Goal: Task Accomplishment & Management: Manage account settings

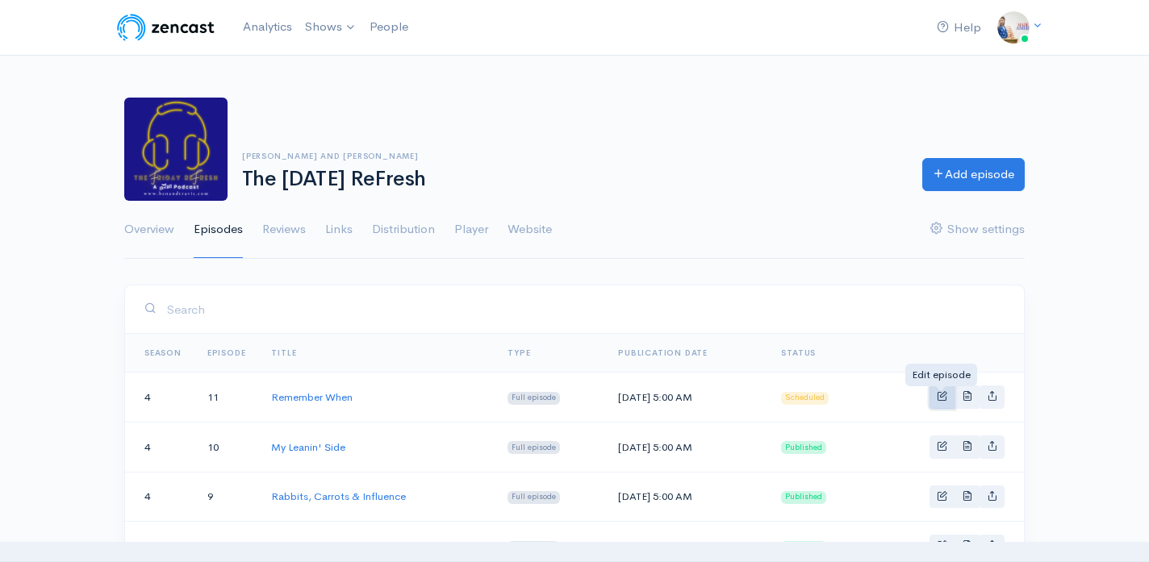
click at [945, 395] on span "Basic example" at bounding box center [942, 395] width 10 height 10
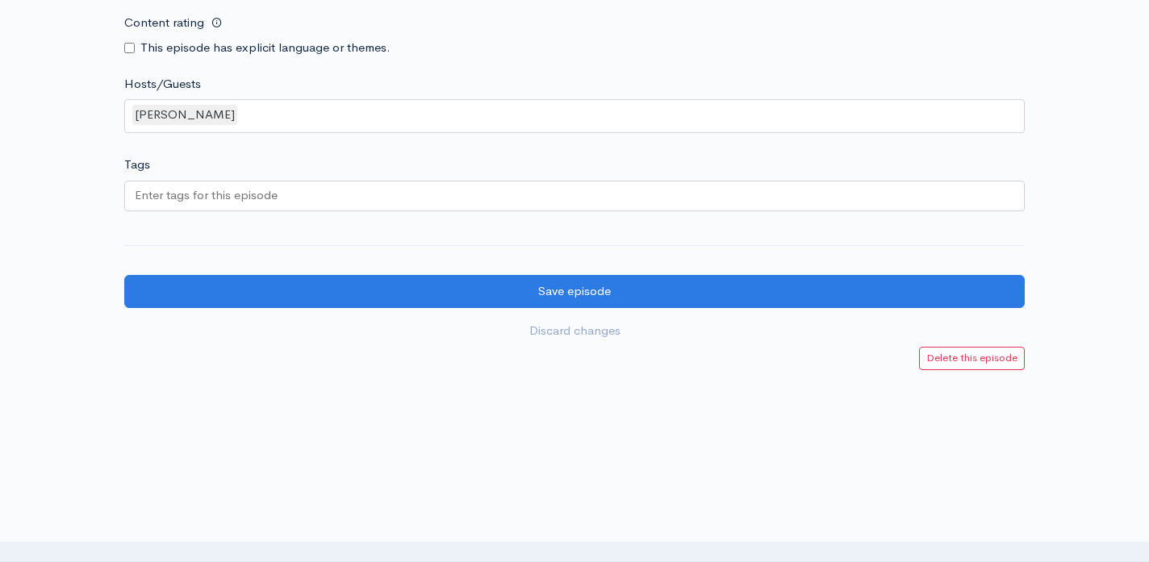
scroll to position [1591, 0]
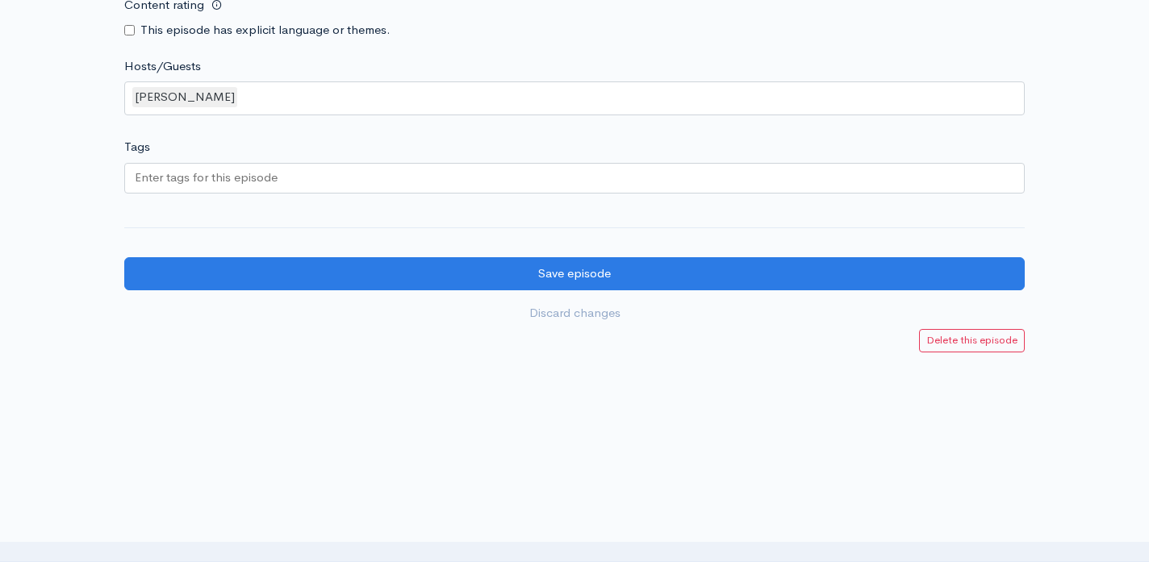
click at [627, 171] on div at bounding box center [574, 178] width 900 height 31
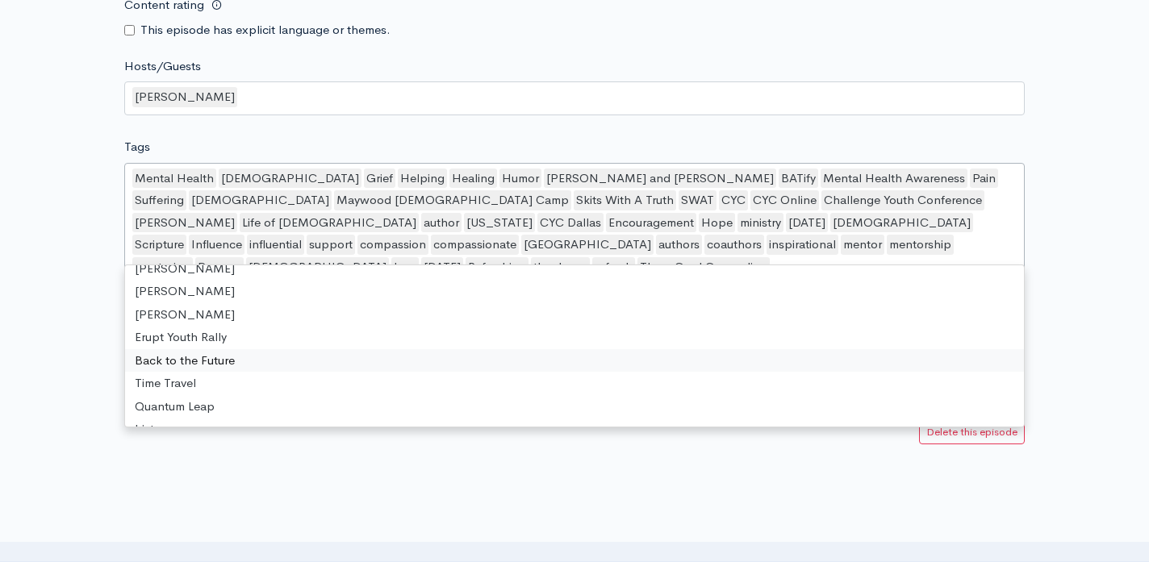
scroll to position [22839, 0]
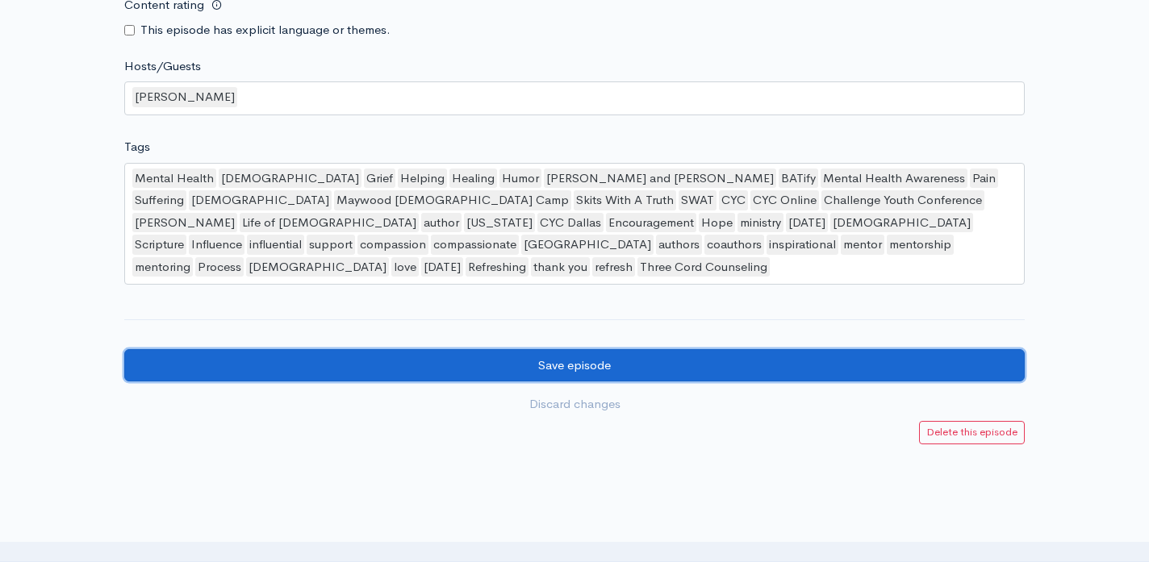
click at [244, 349] on input "Save episode" at bounding box center [574, 365] width 900 height 33
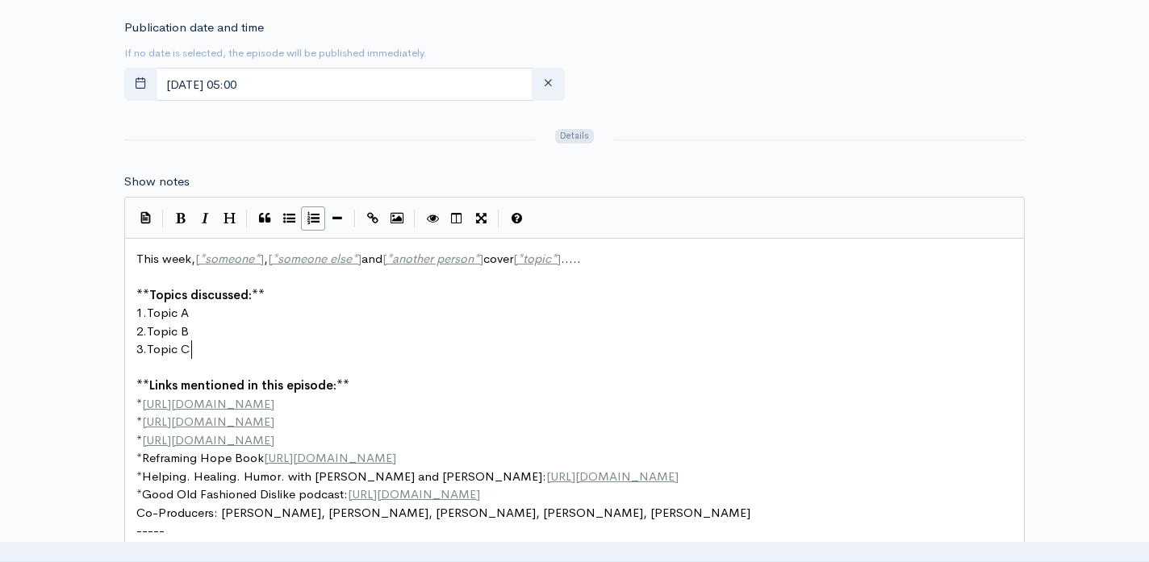
scroll to position [6, 0]
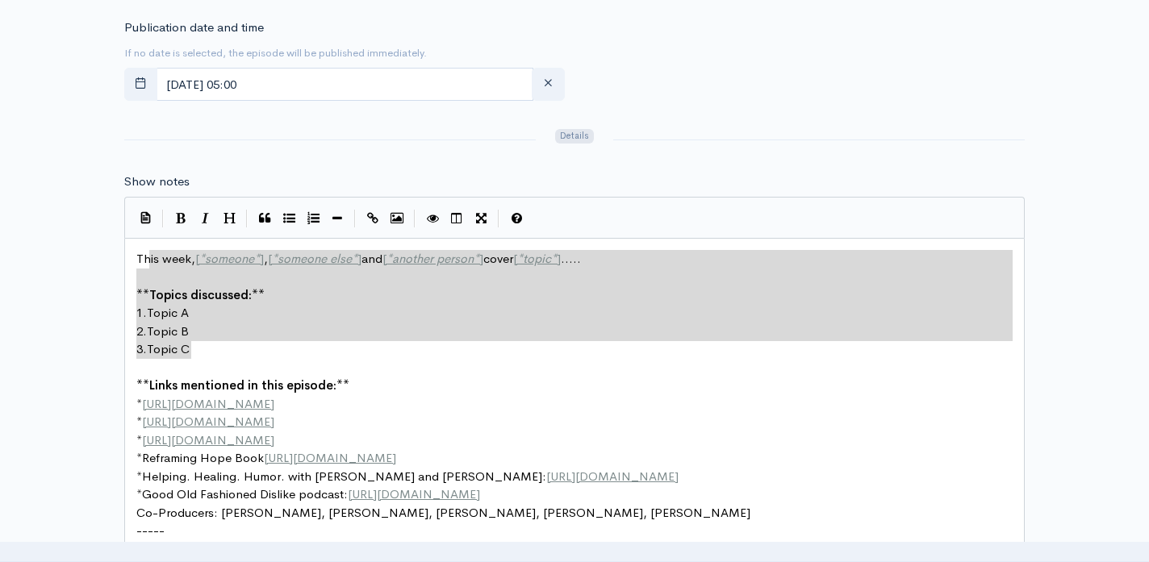
type textarea "This week, [*someone*], [*someone else*] and [*another person*] cover [*topic*]…"
drag, startPoint x: 195, startPoint y: 348, endPoint x: 127, endPoint y: 253, distance: 117.3
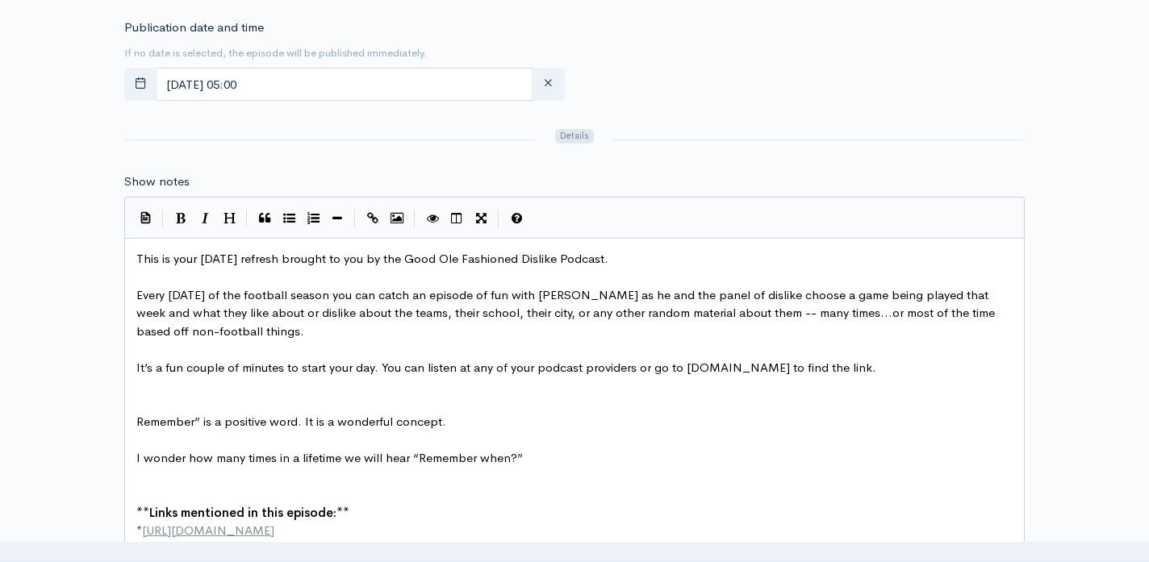
click at [135, 420] on pre "Remember” is a positive word. It is a wonderful concept." at bounding box center [574, 422] width 883 height 19
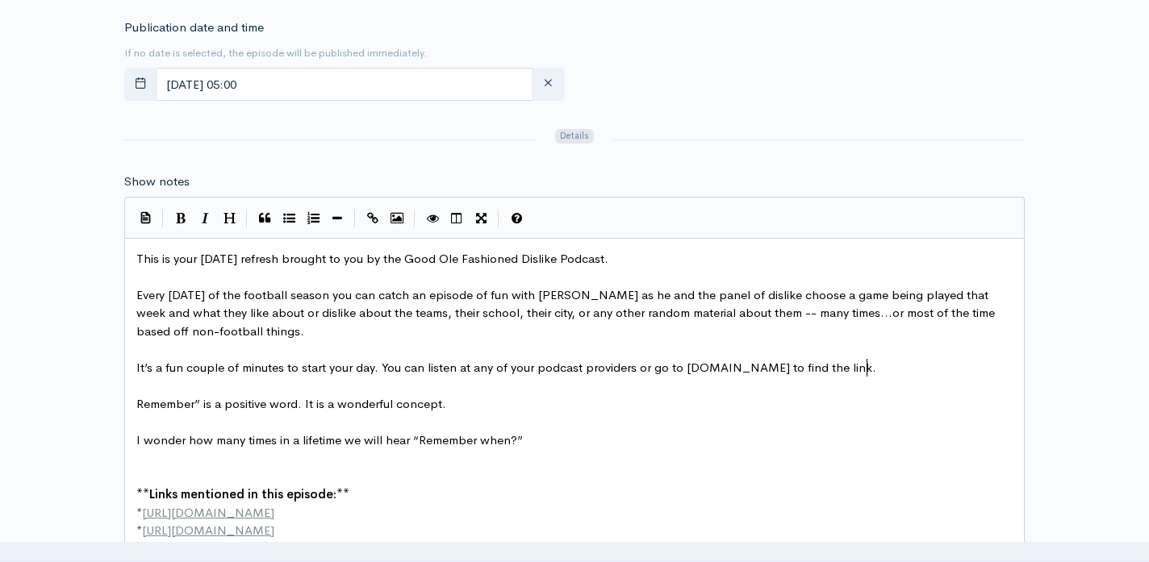
type textarea "r go to benandtravis.com to find the link."
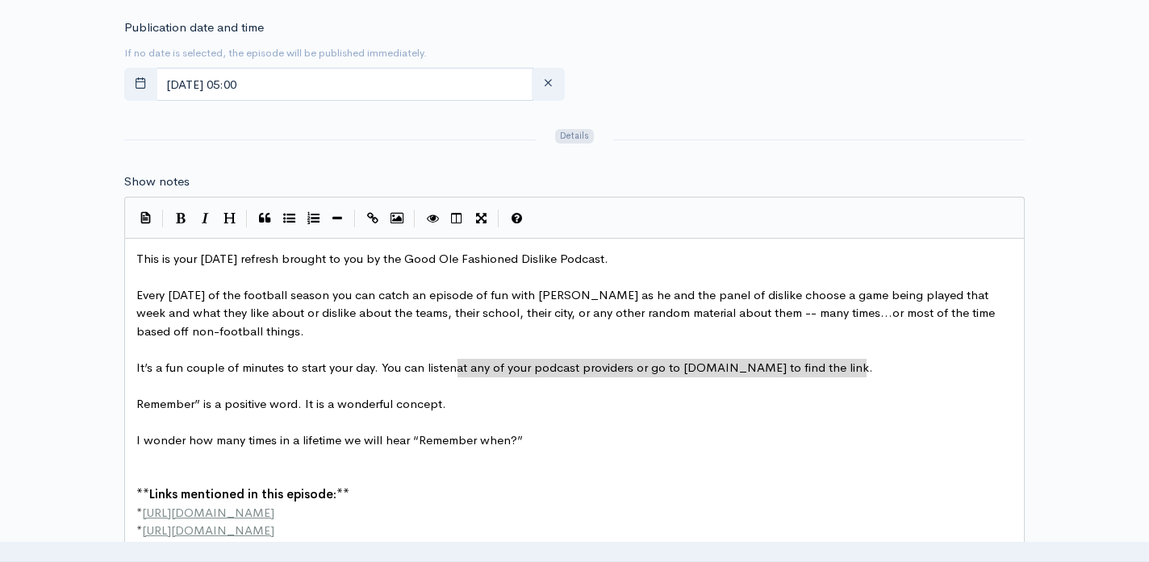
type textarea "at any of your podcast providers or go to benandtravis.com to find the link."
drag, startPoint x: 870, startPoint y: 367, endPoint x: 457, endPoint y: 371, distance: 413.1
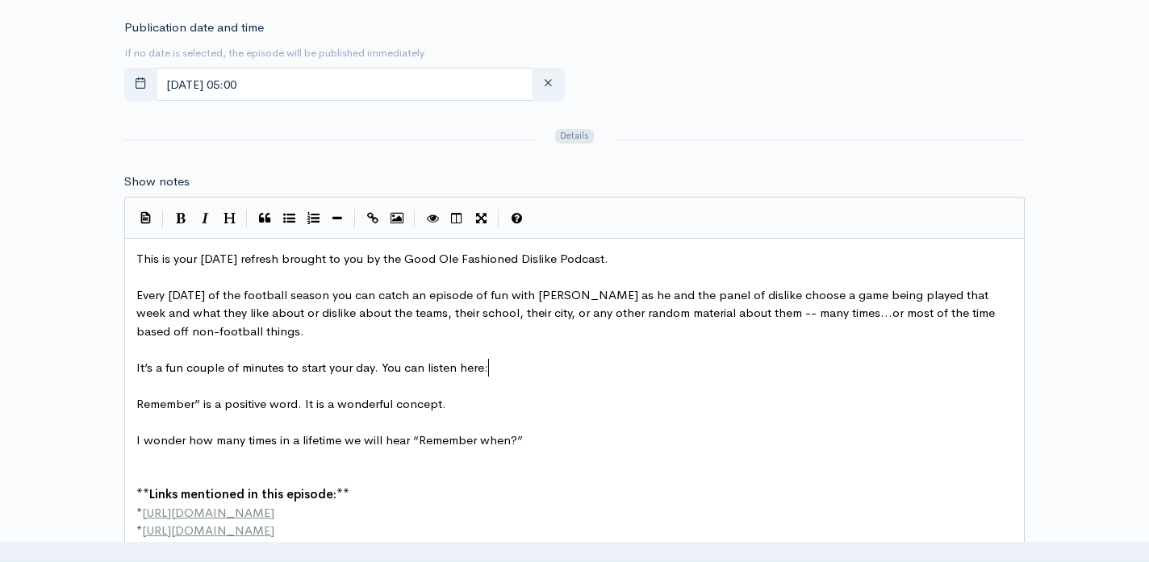
scroll to position [6, 30]
paste textarea
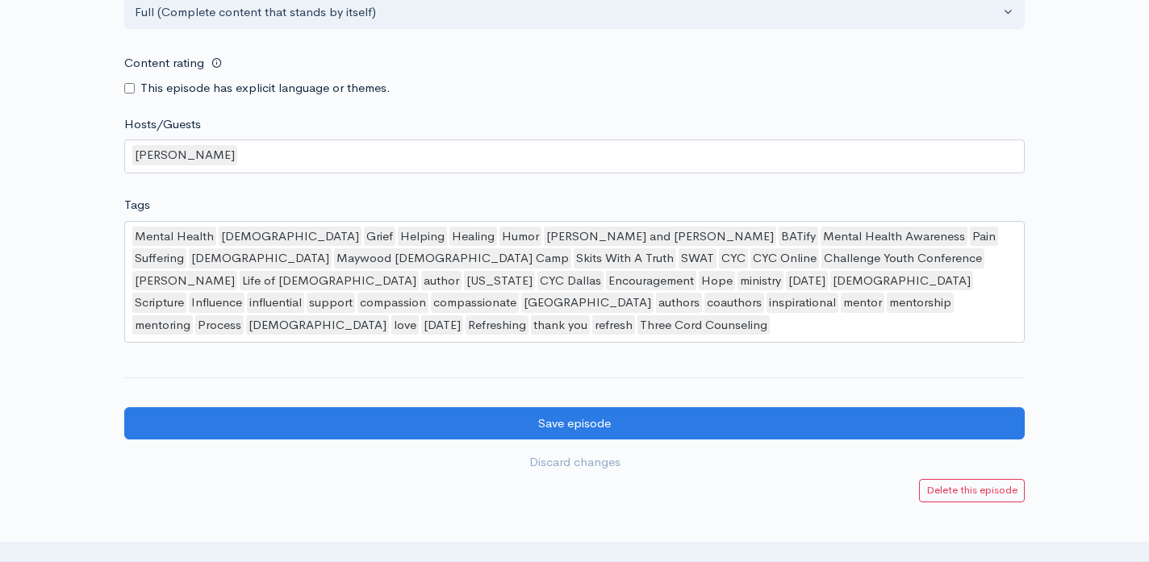
scroll to position [1650, 0]
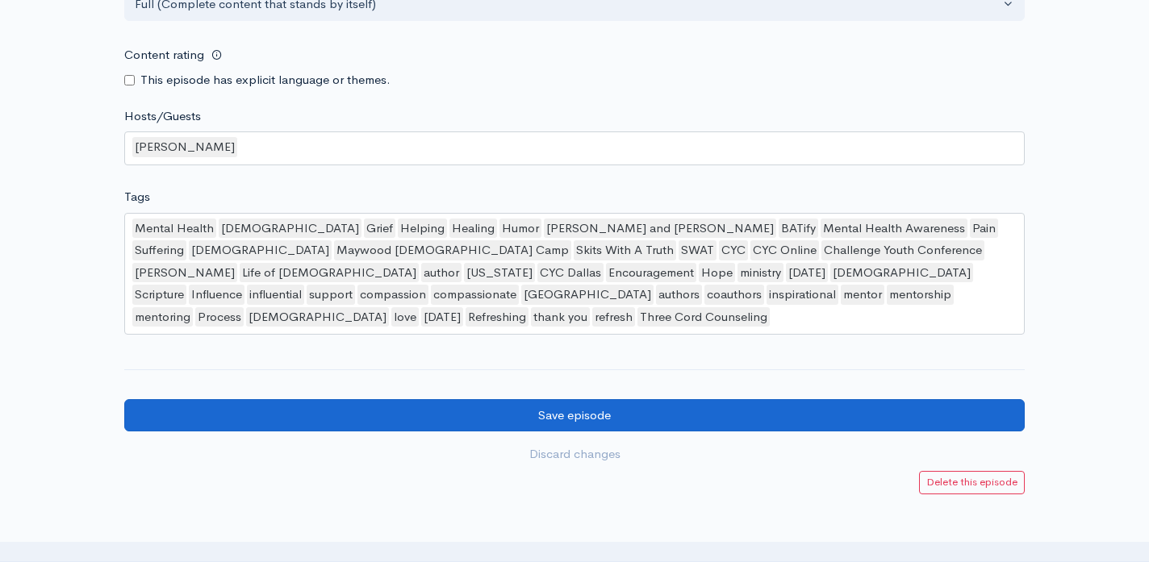
type textarea "here:"
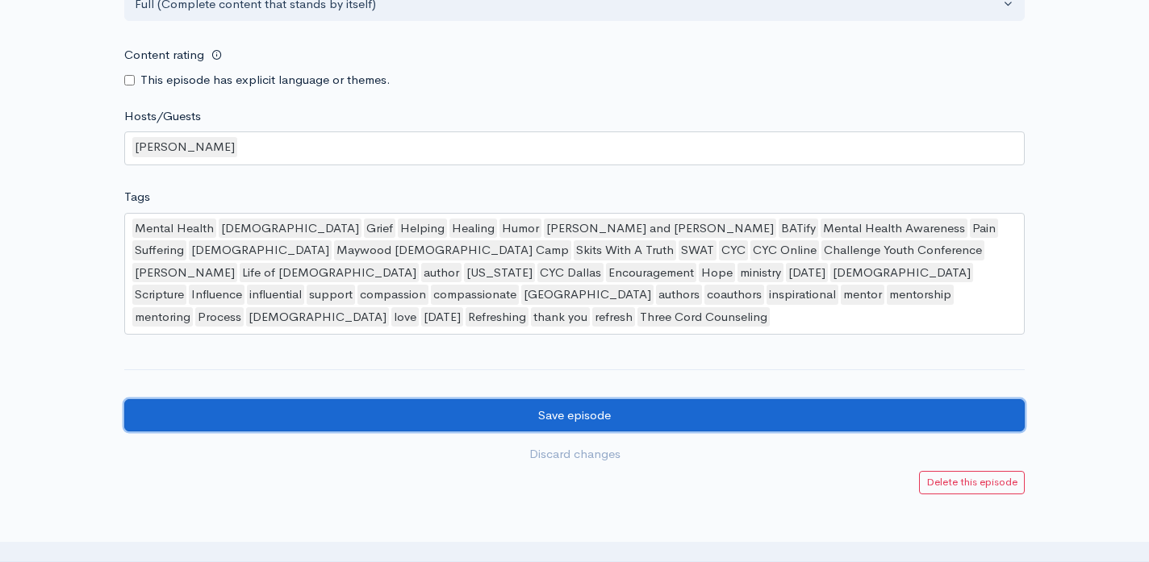
click at [540, 399] on input "Save episode" at bounding box center [574, 415] width 900 height 33
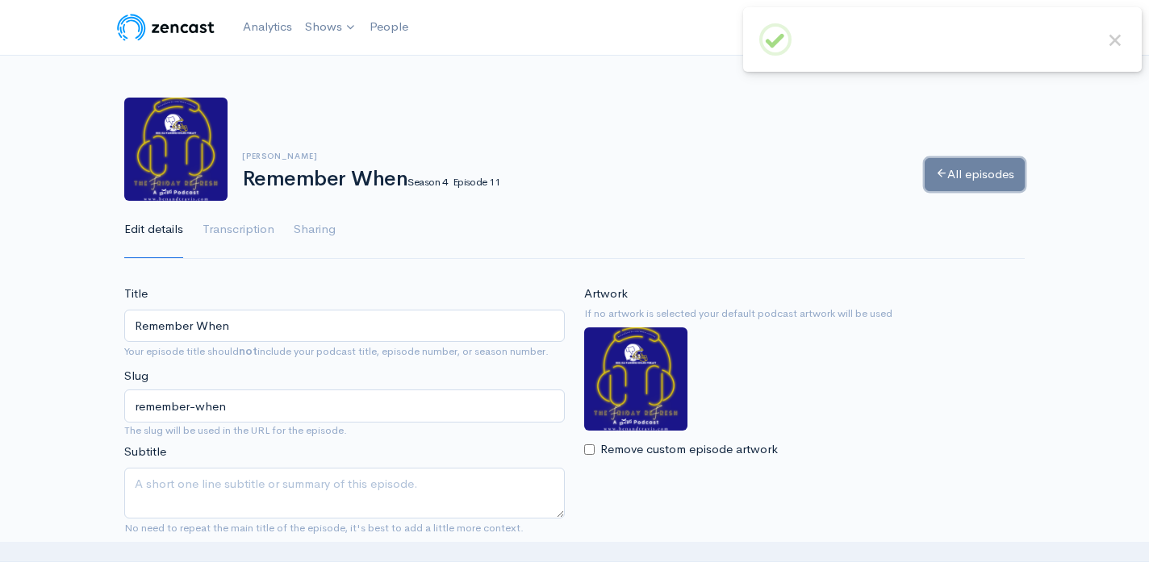
click at [974, 173] on link "All episodes" at bounding box center [975, 174] width 100 height 33
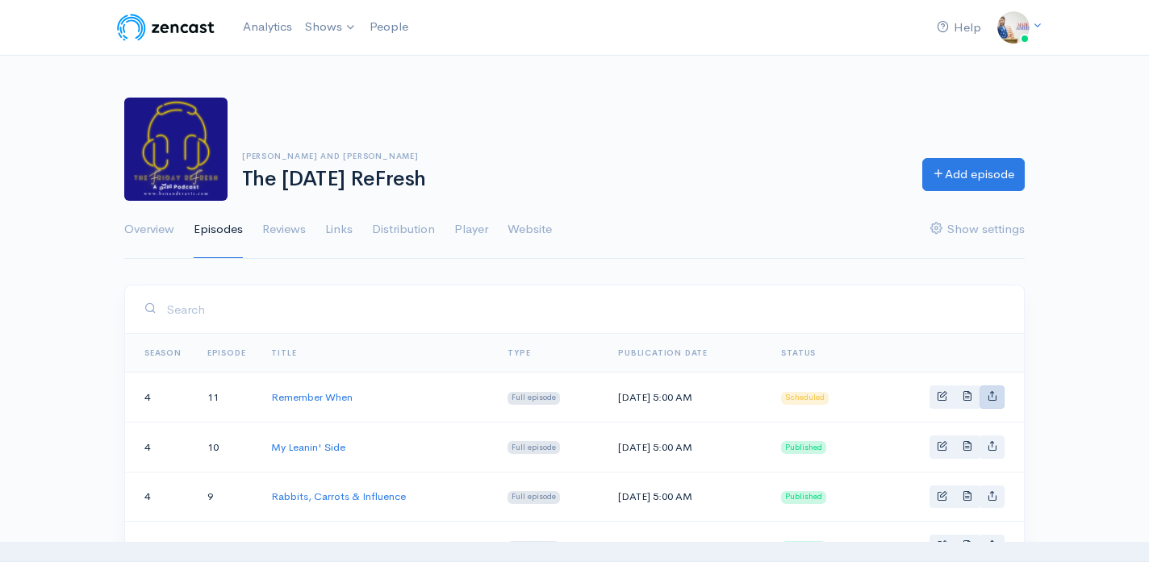
click at [995, 396] on icon "Basic example" at bounding box center [992, 395] width 10 height 10
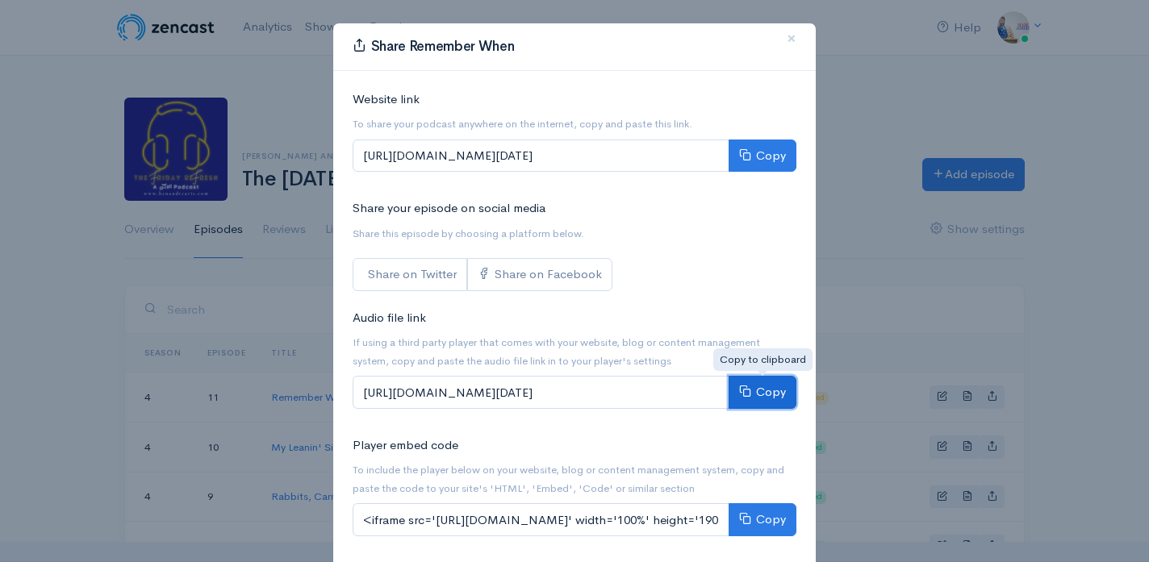
click at [773, 395] on button "Copy" at bounding box center [762, 392] width 68 height 33
click at [793, 37] on span "×" at bounding box center [792, 38] width 10 height 23
